Goal: Task Accomplishment & Management: Use online tool/utility

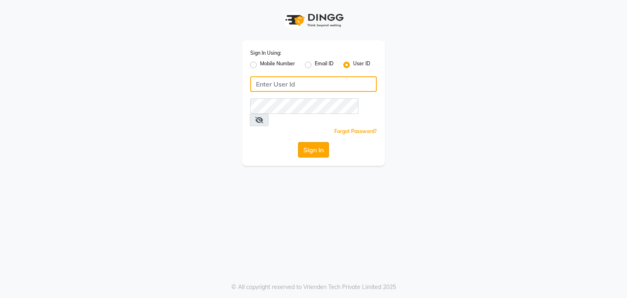
type input "raju@123"
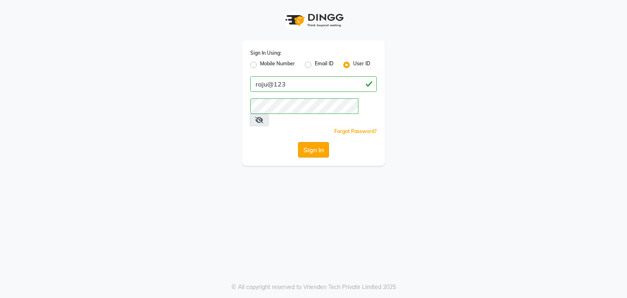
click at [306, 142] on button "Sign In" at bounding box center [313, 150] width 31 height 16
click at [306, 142] on div "Sign In" at bounding box center [313, 150] width 127 height 16
